Goal: Information Seeking & Learning: Learn about a topic

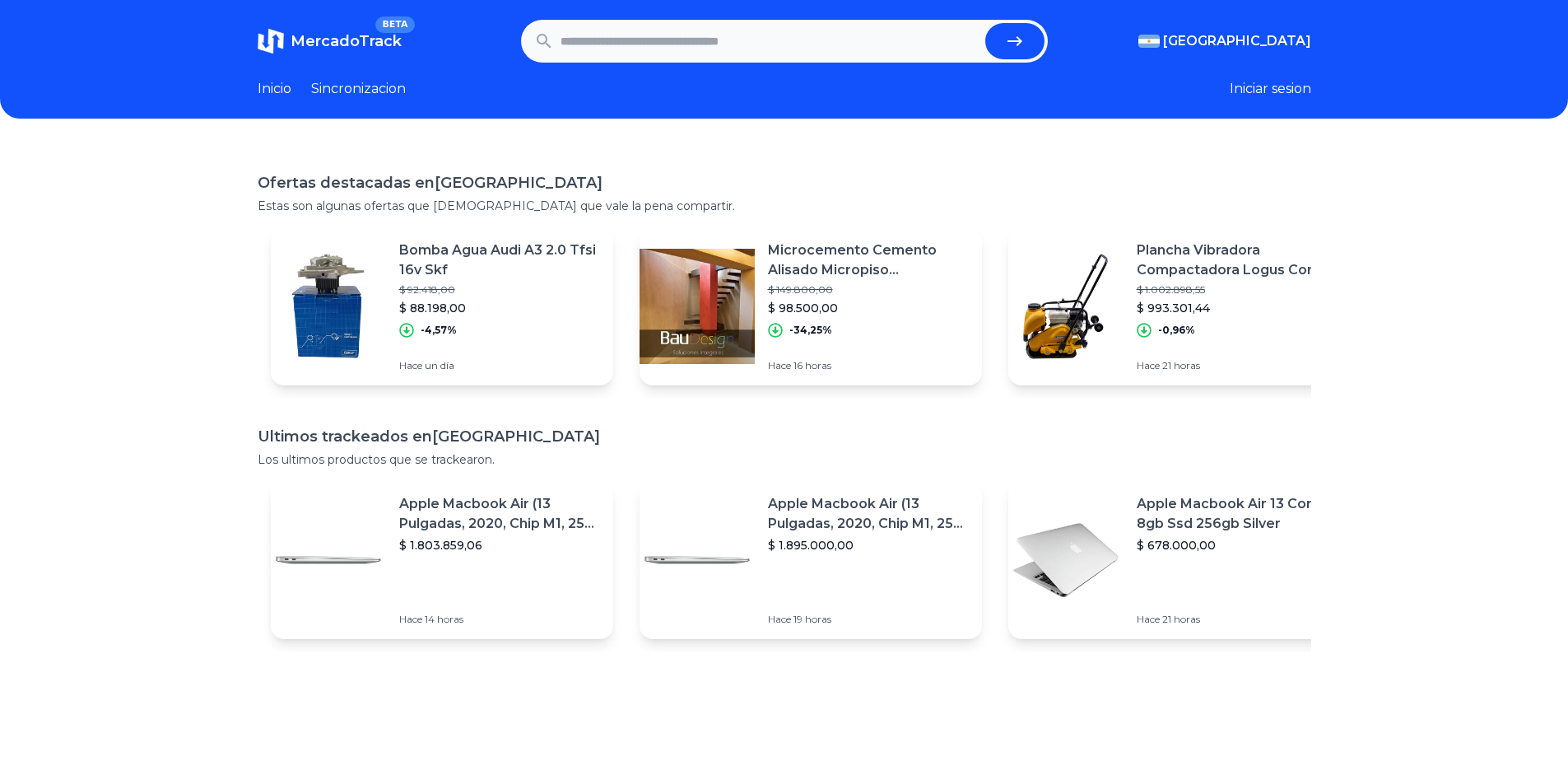
click at [352, 81] on link "Sincronizacion" at bounding box center [358, 89] width 94 height 20
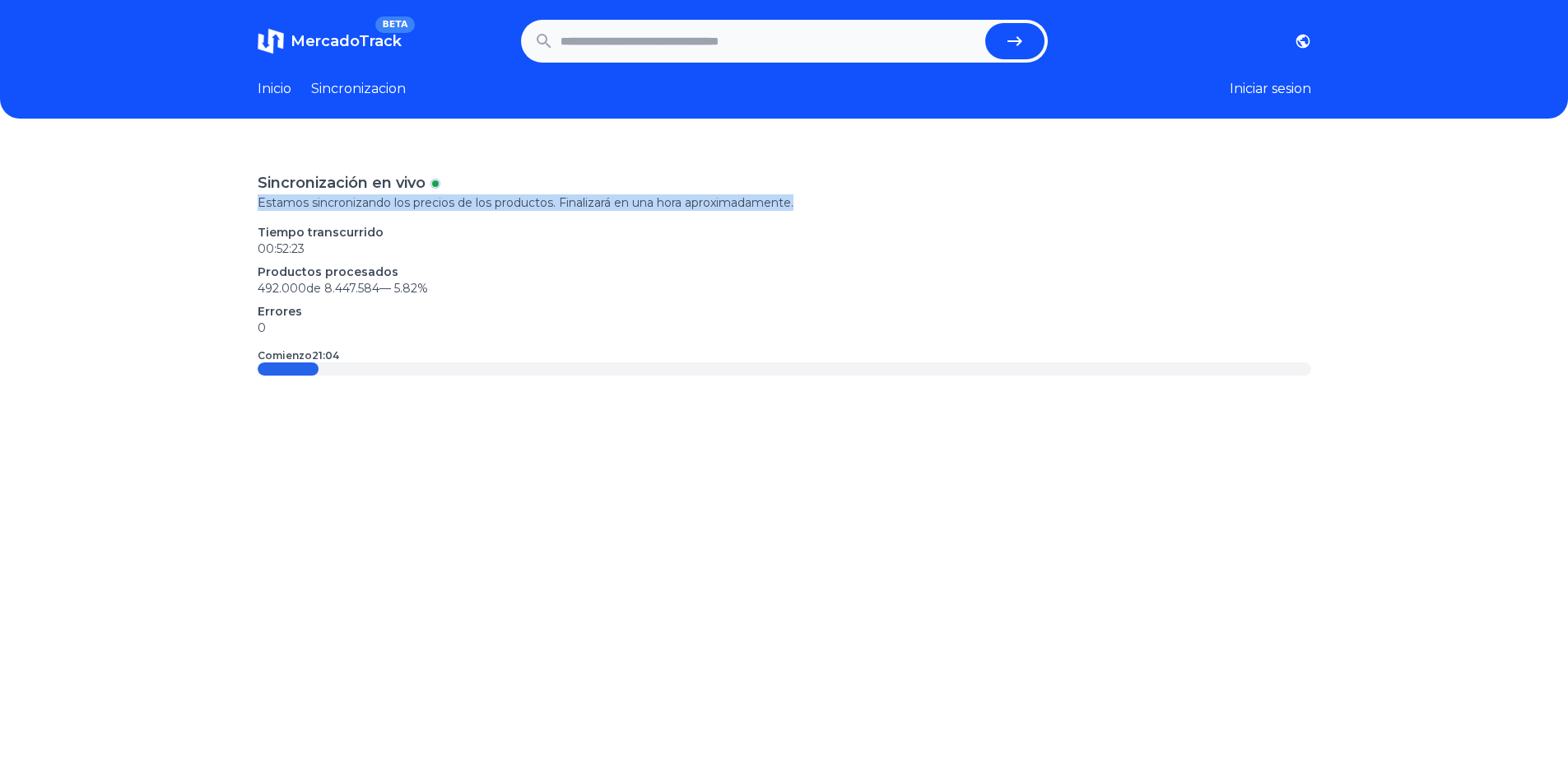
drag, startPoint x: 262, startPoint y: 204, endPoint x: 858, endPoint y: 209, distance: 596.0
click at [851, 206] on div "Sincronización en vivo Estamos sincronizando los precios de los productos. Fina…" at bounding box center [784, 528] width 1568 height 766
click at [905, 224] on p "Tiempo transcurrido" at bounding box center [785, 232] width 1054 height 16
click at [275, 87] on link "Inicio" at bounding box center [275, 89] width 34 height 20
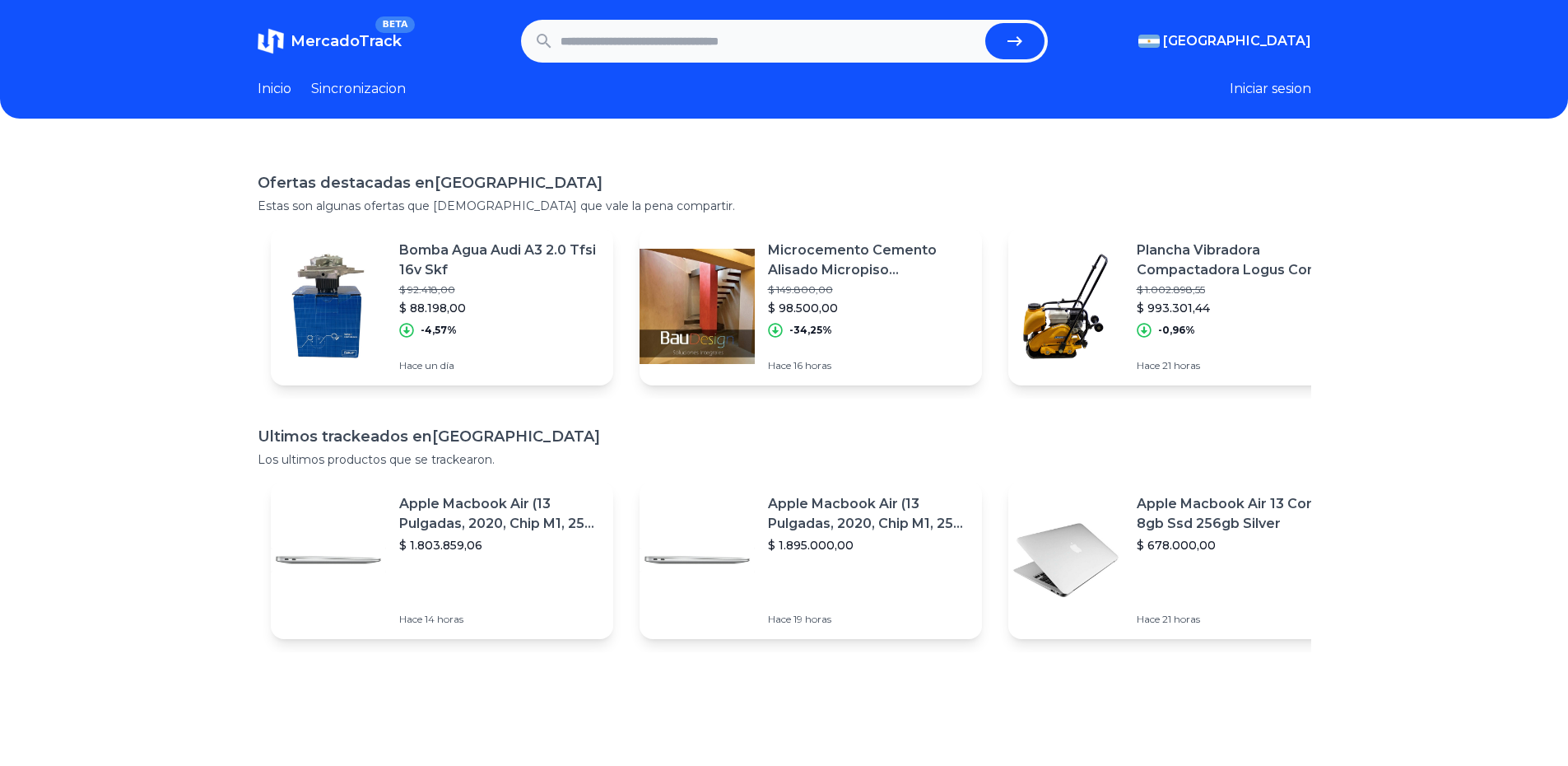
click at [747, 49] on input "text" at bounding box center [770, 41] width 418 height 36
type input "********"
click at [985, 23] on button "submit" at bounding box center [1015, 41] width 59 height 36
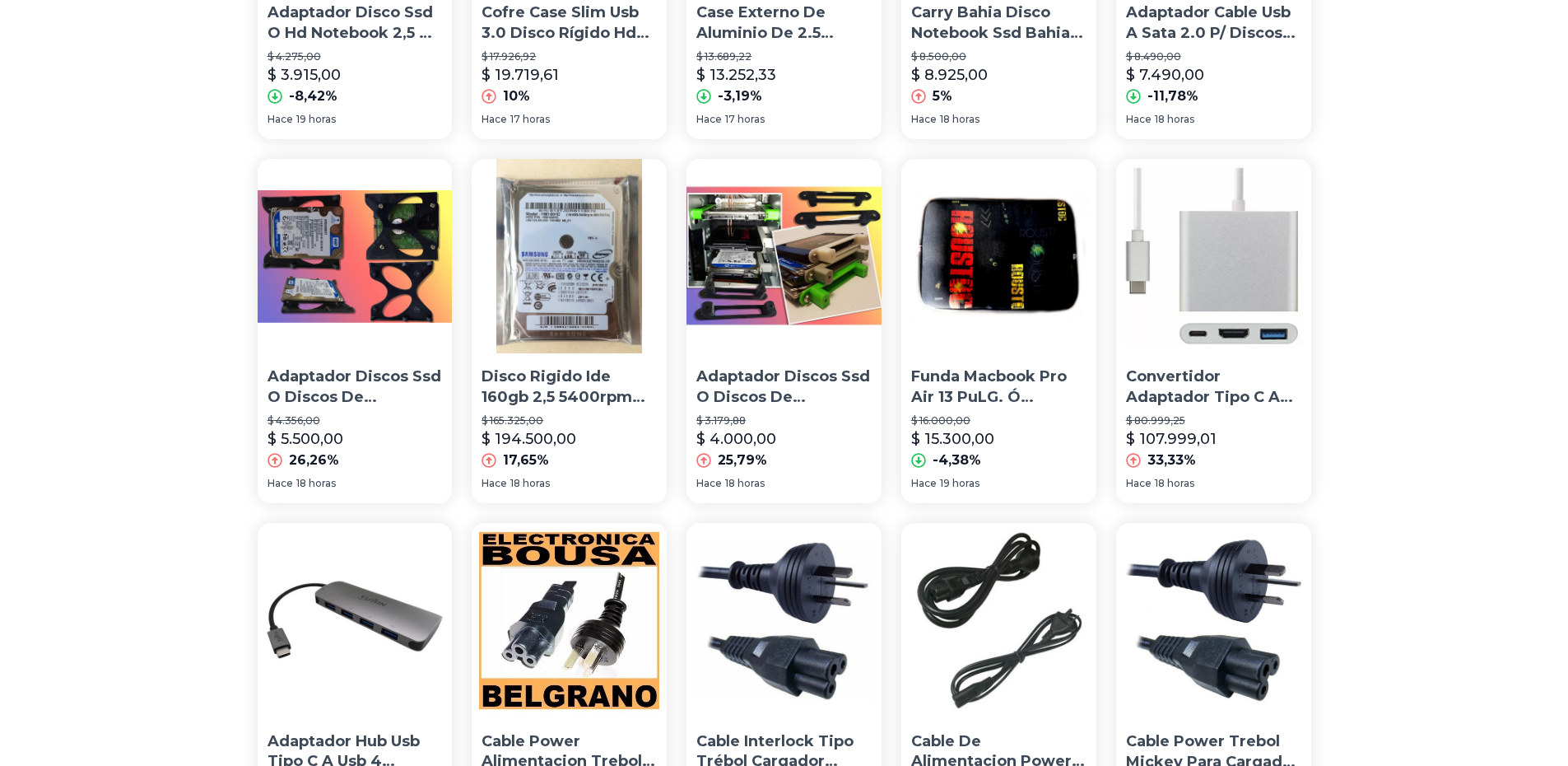
scroll to position [1070, 0]
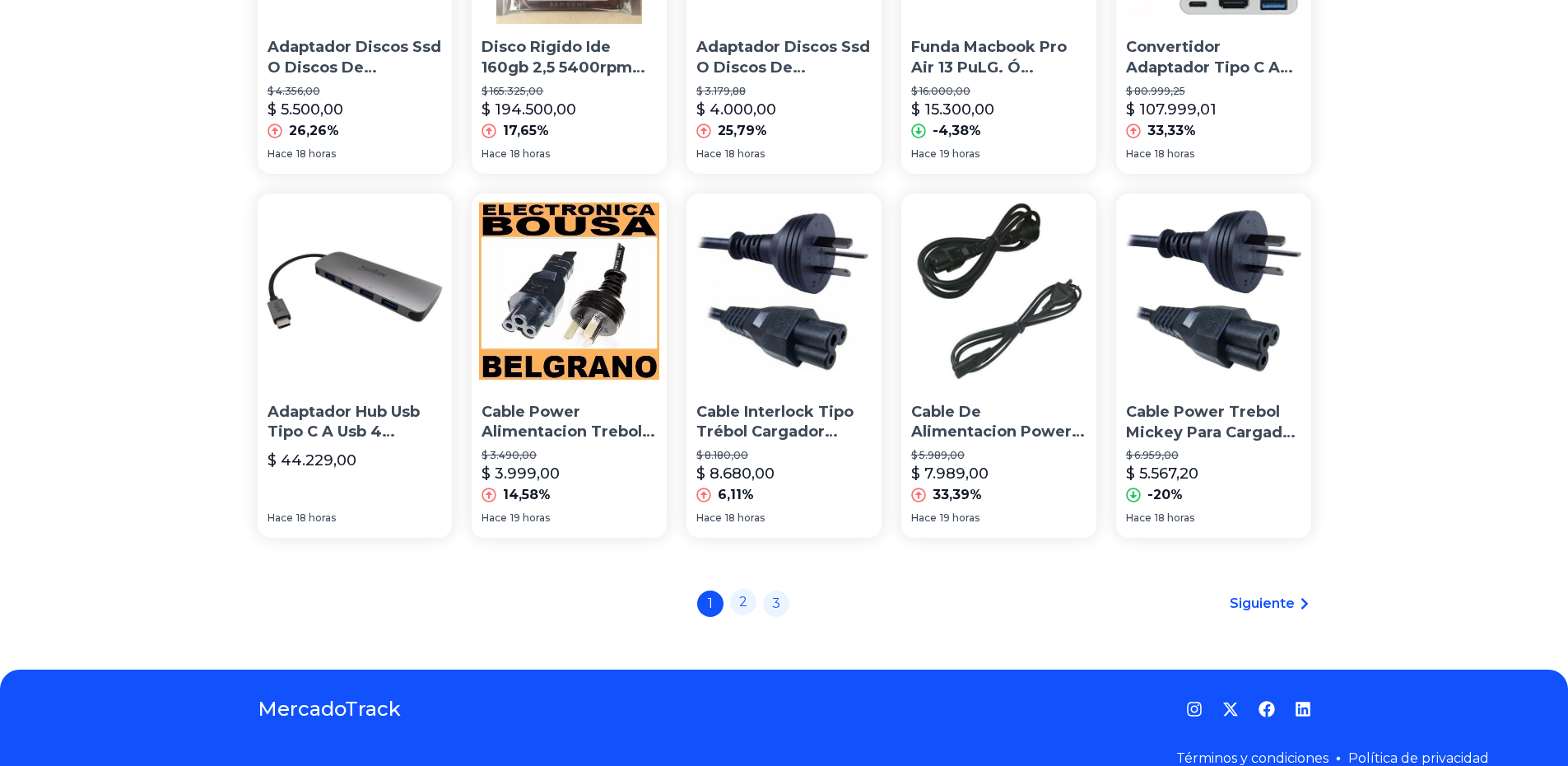
click at [748, 604] on link "2" at bounding box center [743, 601] width 26 height 26
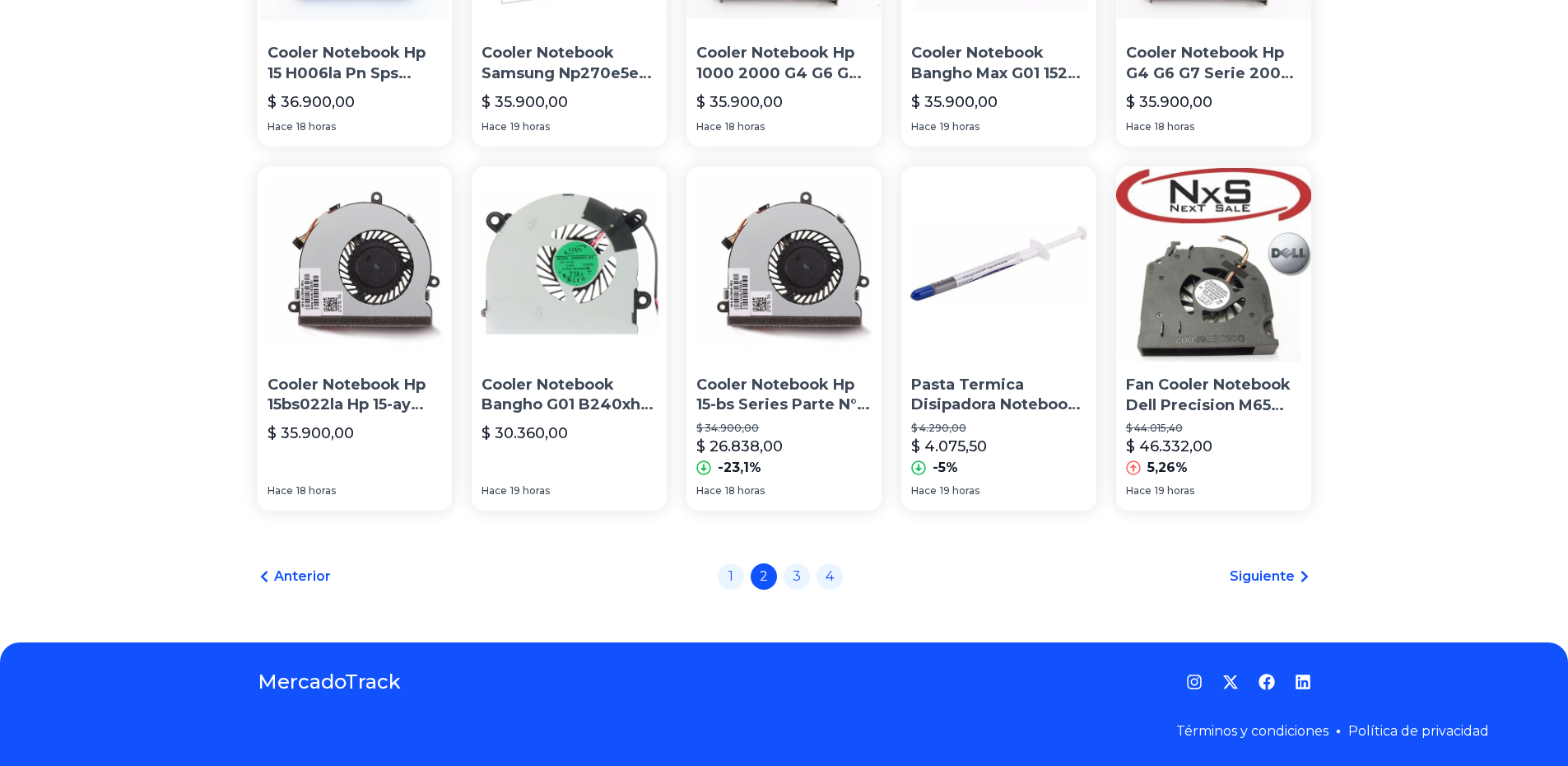
scroll to position [1066, 0]
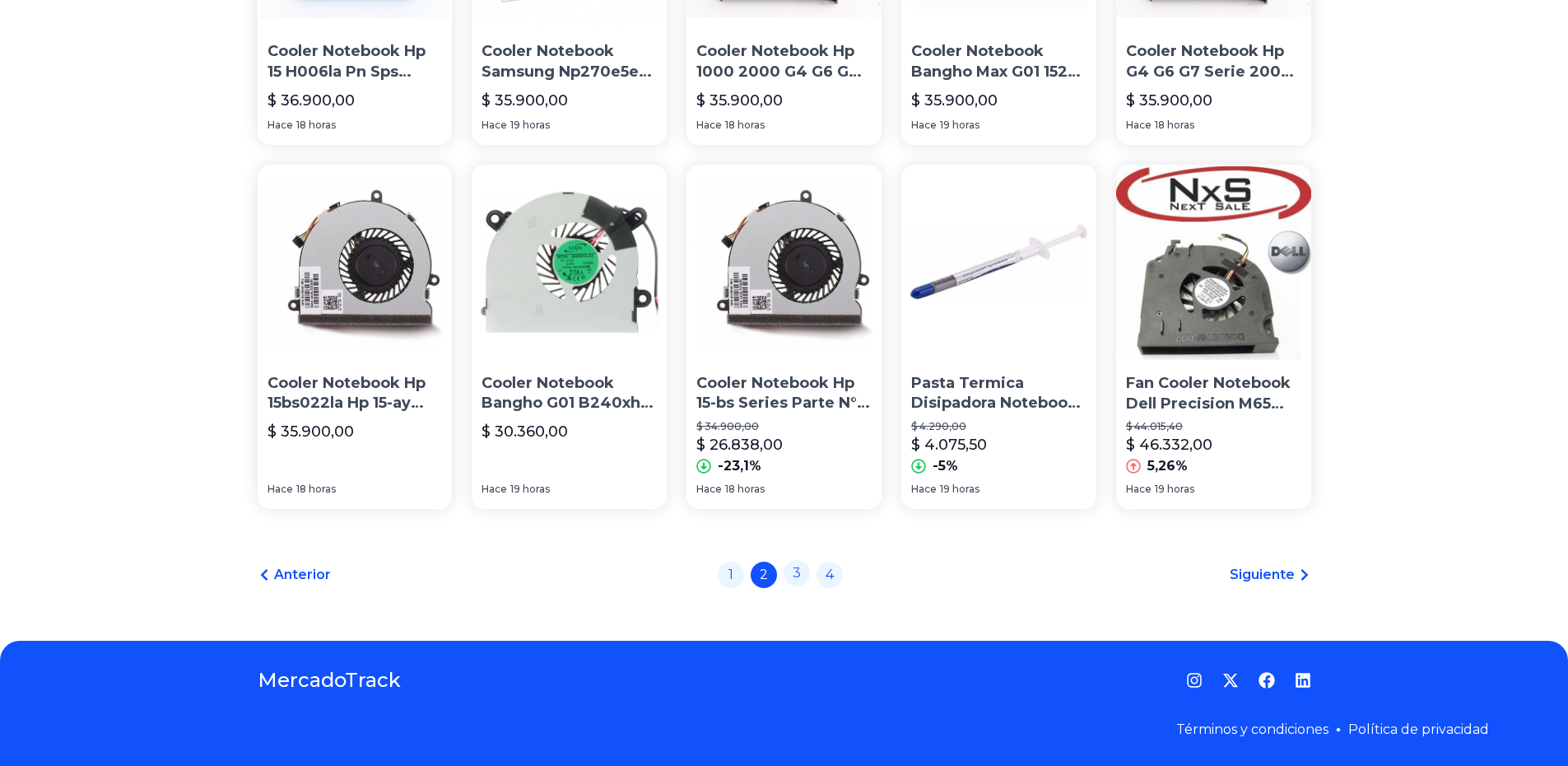
click at [806, 583] on link "3" at bounding box center [797, 573] width 26 height 26
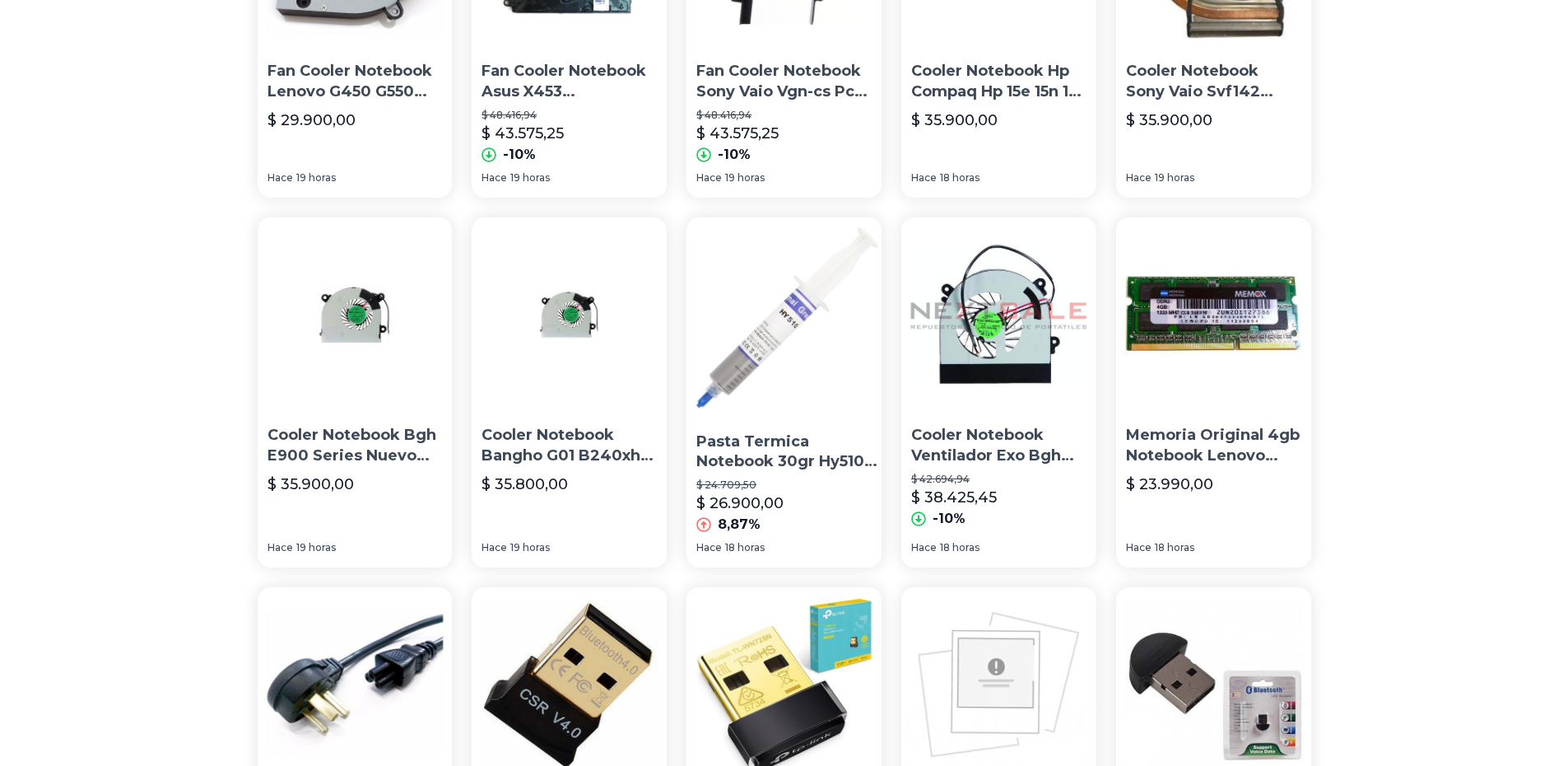
scroll to position [1070, 0]
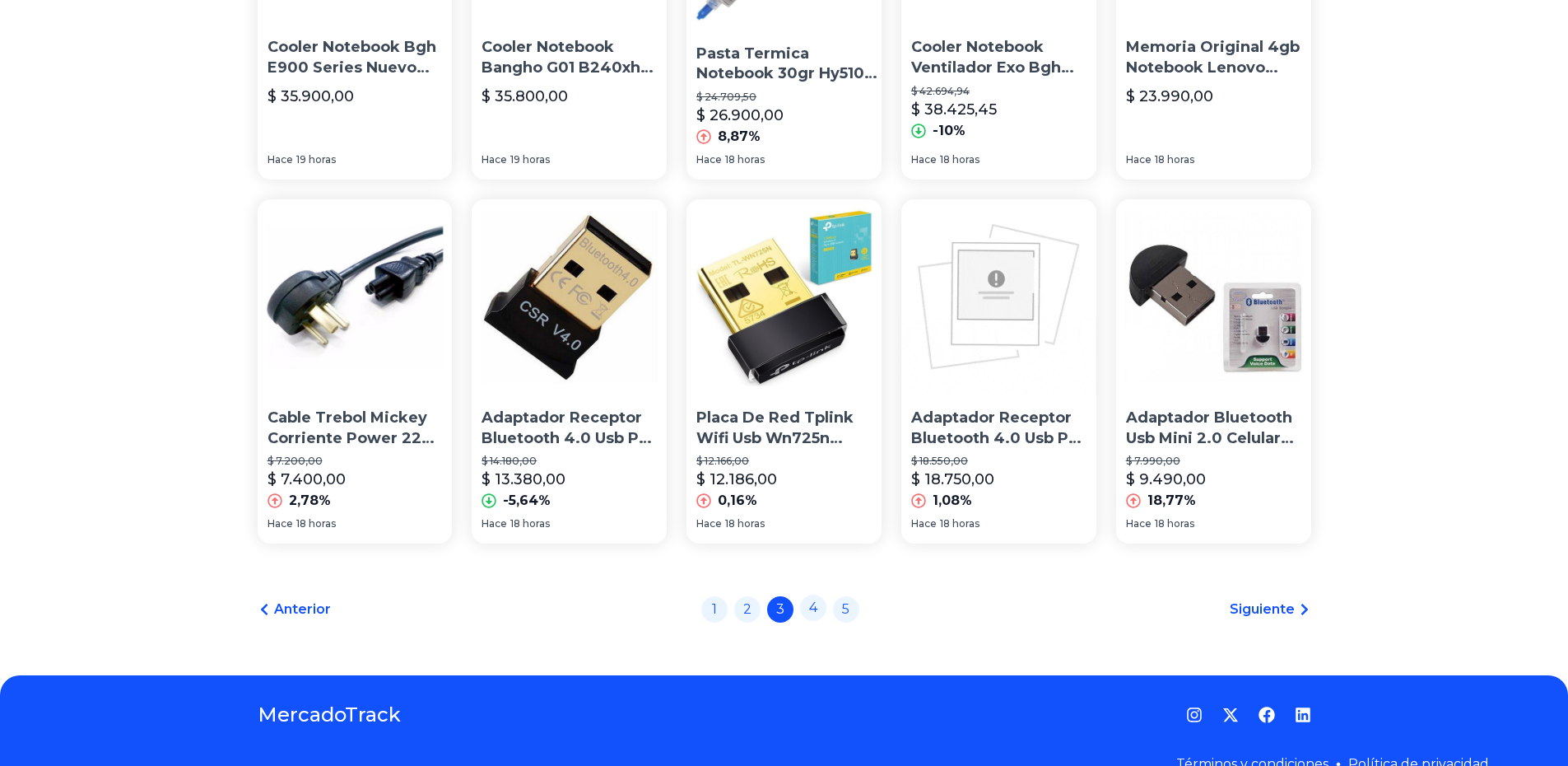
click at [820, 607] on link "4" at bounding box center [813, 607] width 26 height 26
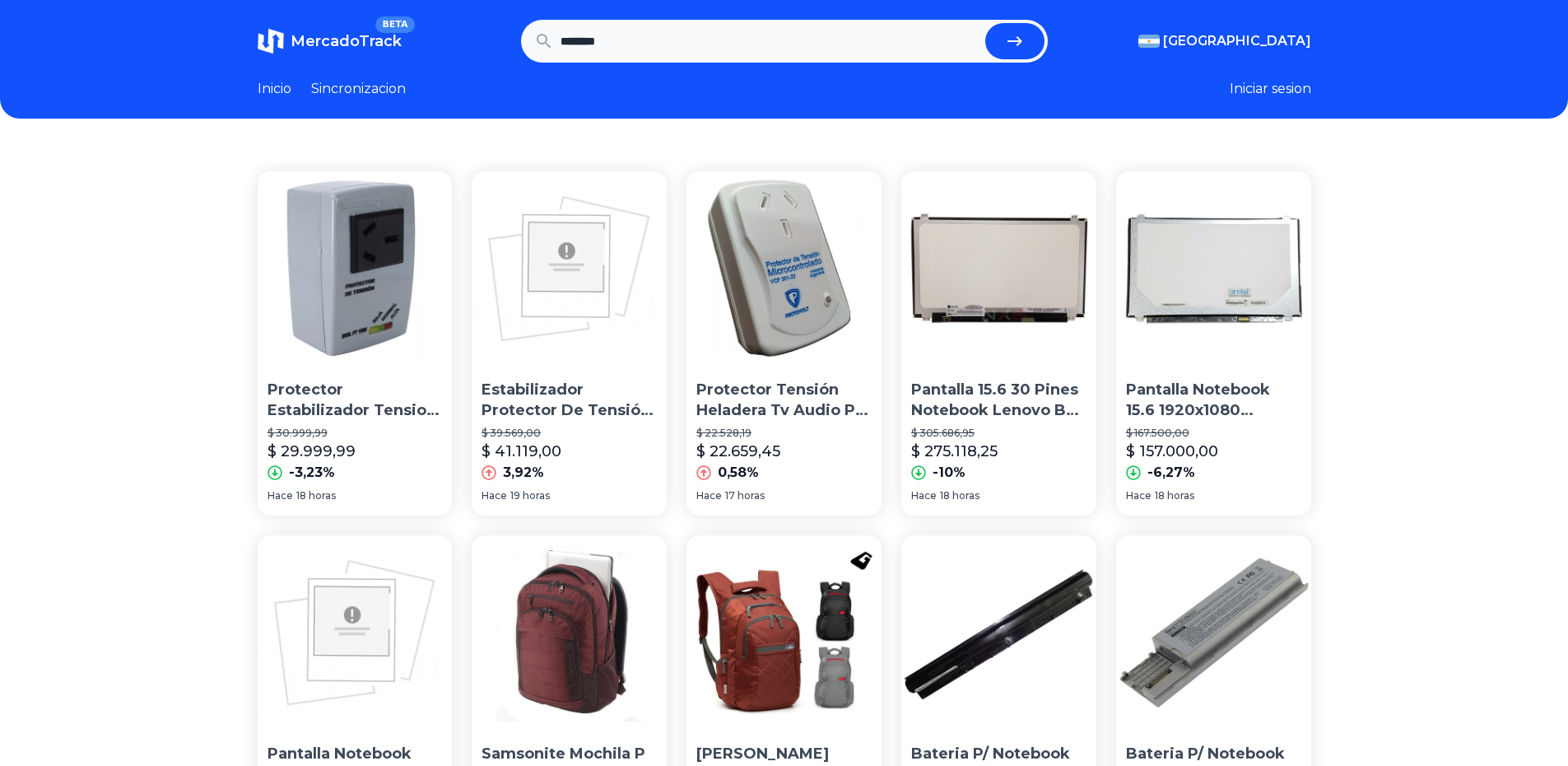
drag, startPoint x: 694, startPoint y: 41, endPoint x: 432, endPoint y: 31, distance: 262.2
click at [434, 31] on section "MercadoTrack BETA Argentina Argentina Uruguay Mexico Chile Peru Venezuela Colom…" at bounding box center [785, 41] width 1054 height 43
type input "*"
type input "********"
click at [985, 23] on button "submit" at bounding box center [1015, 41] width 59 height 36
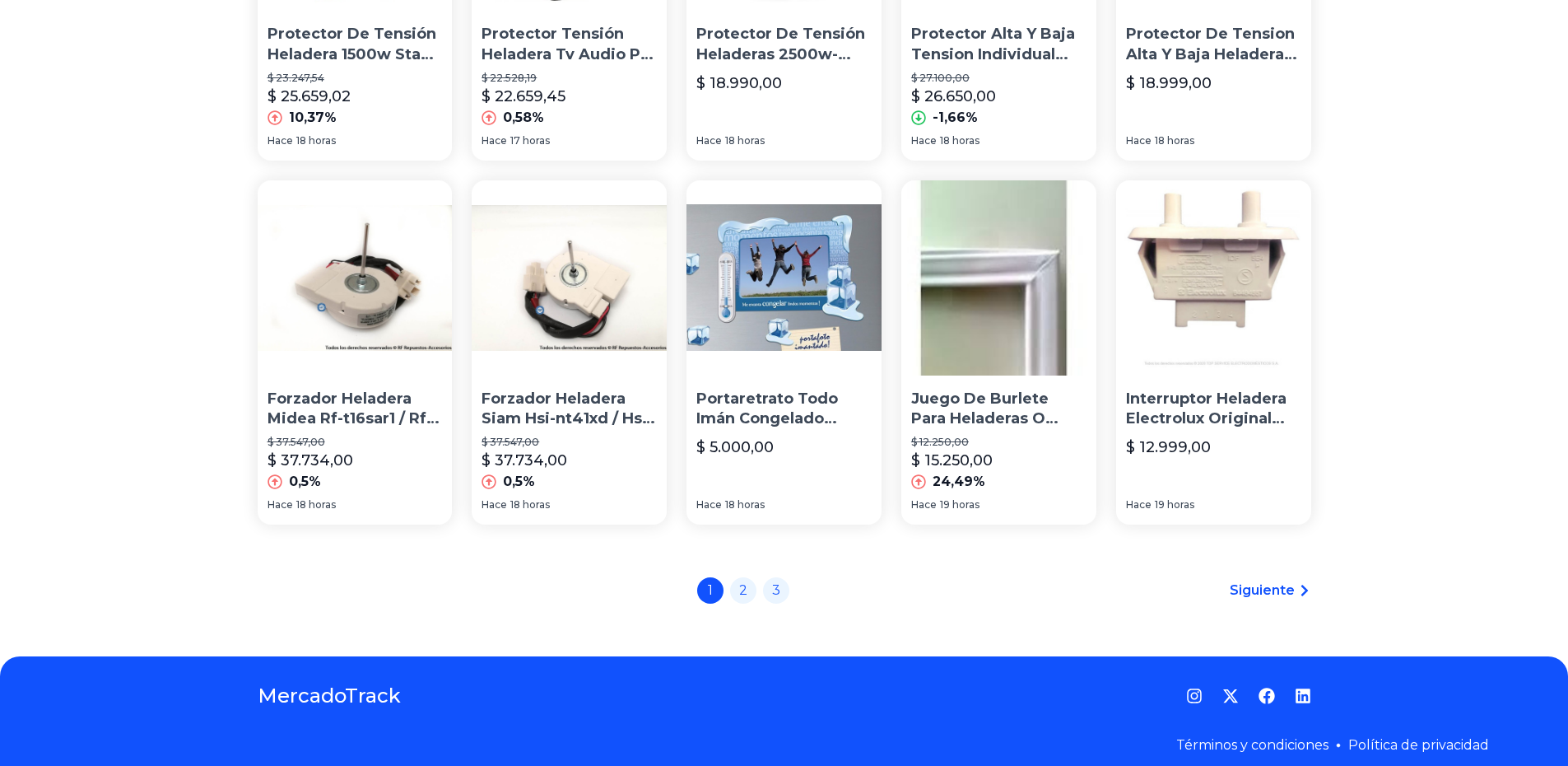
scroll to position [1099, 0]
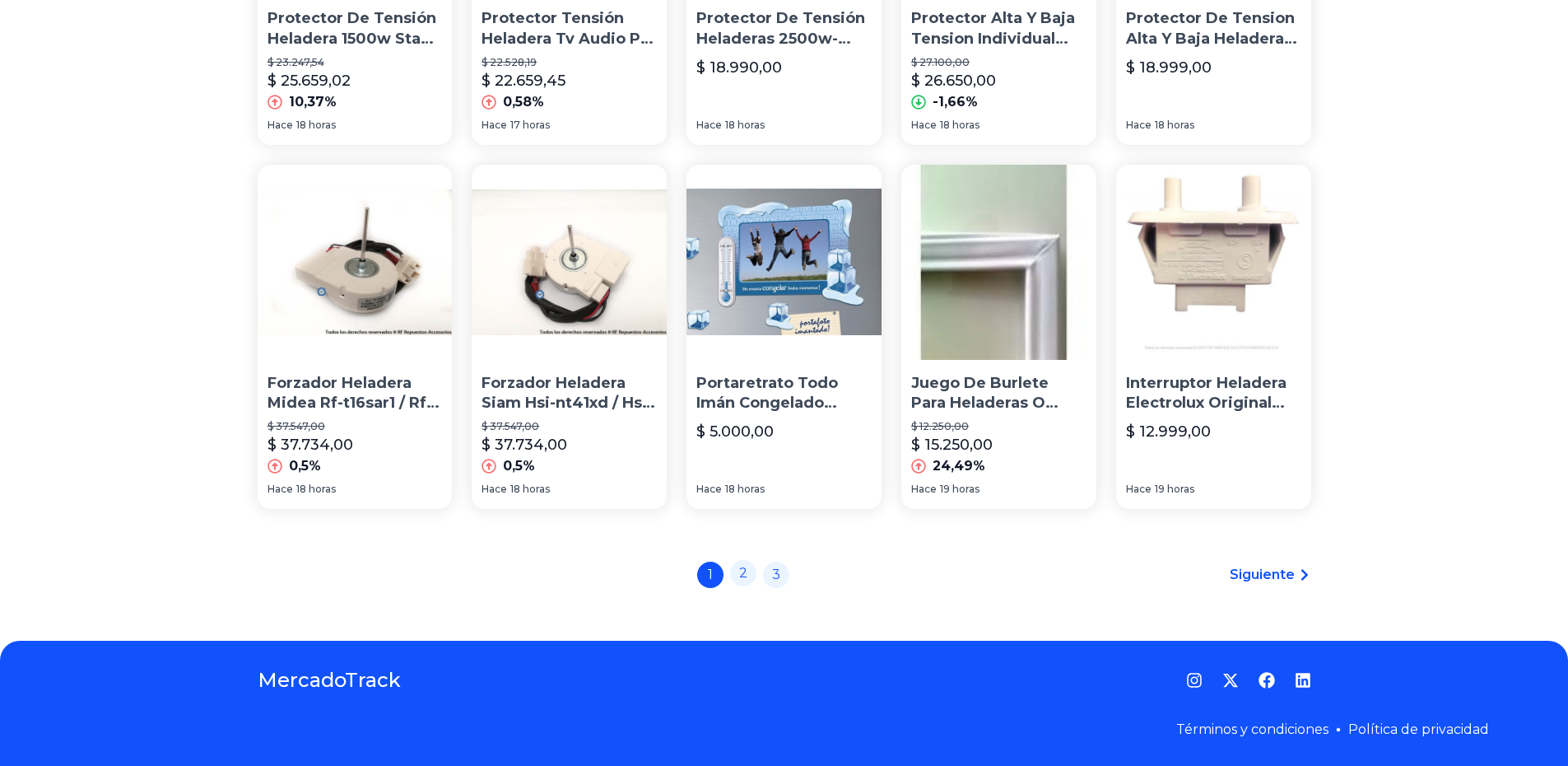
click at [756, 565] on link "2" at bounding box center [743, 573] width 26 height 26
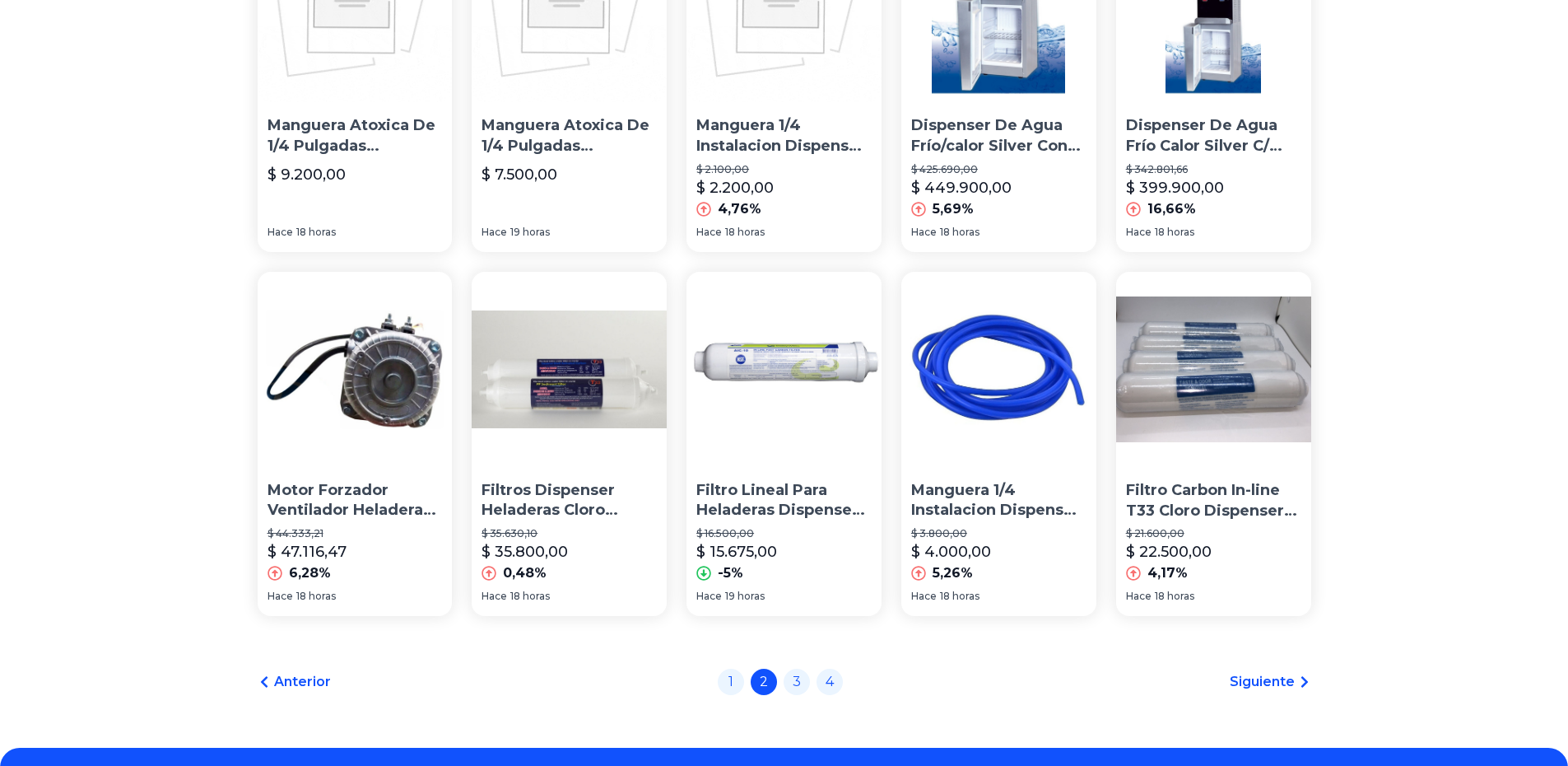
scroll to position [1099, 0]
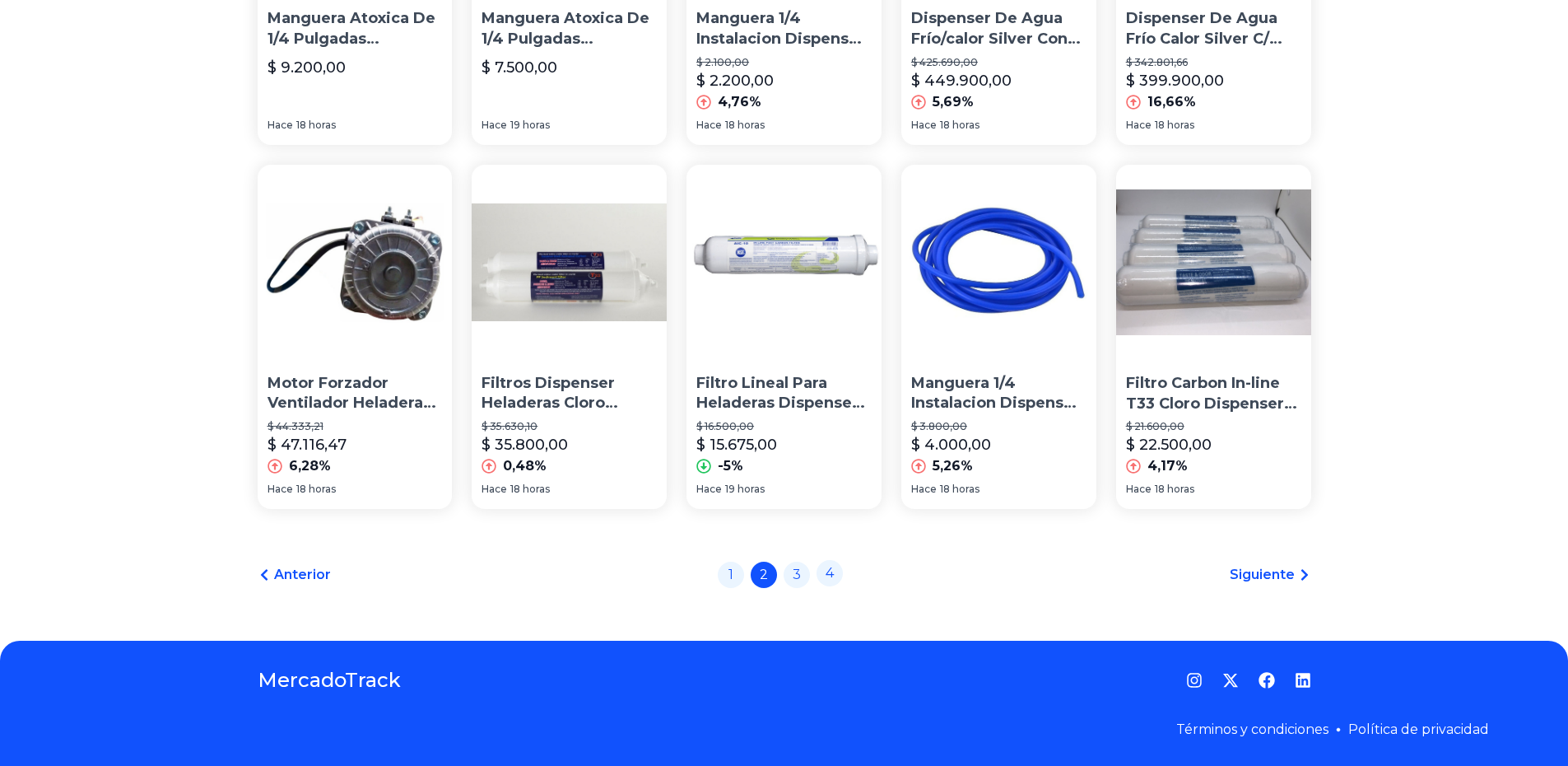
click at [834, 571] on link "4" at bounding box center [829, 573] width 26 height 26
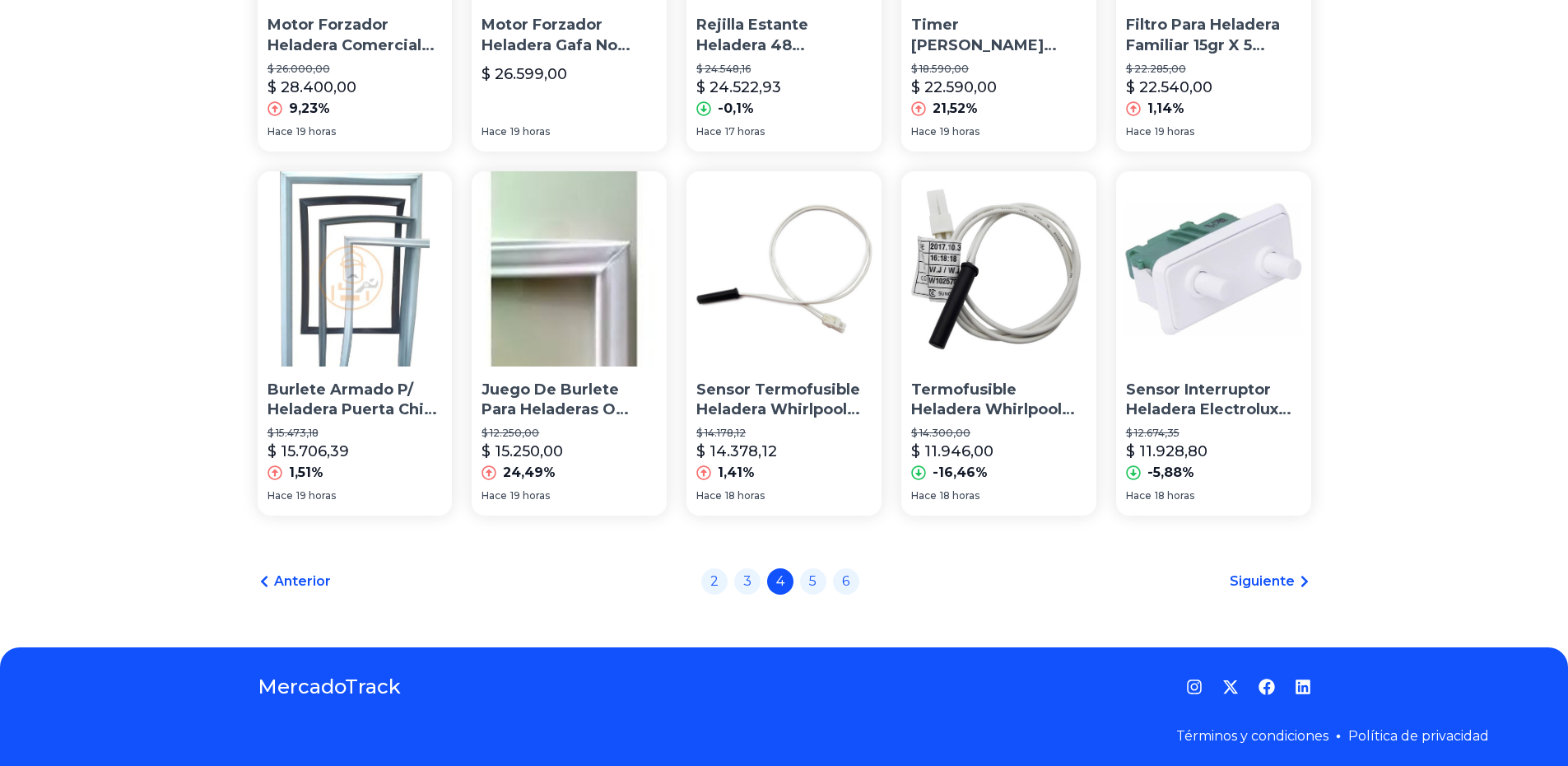
scroll to position [1099, 0]
